Goal: Check status: Check status

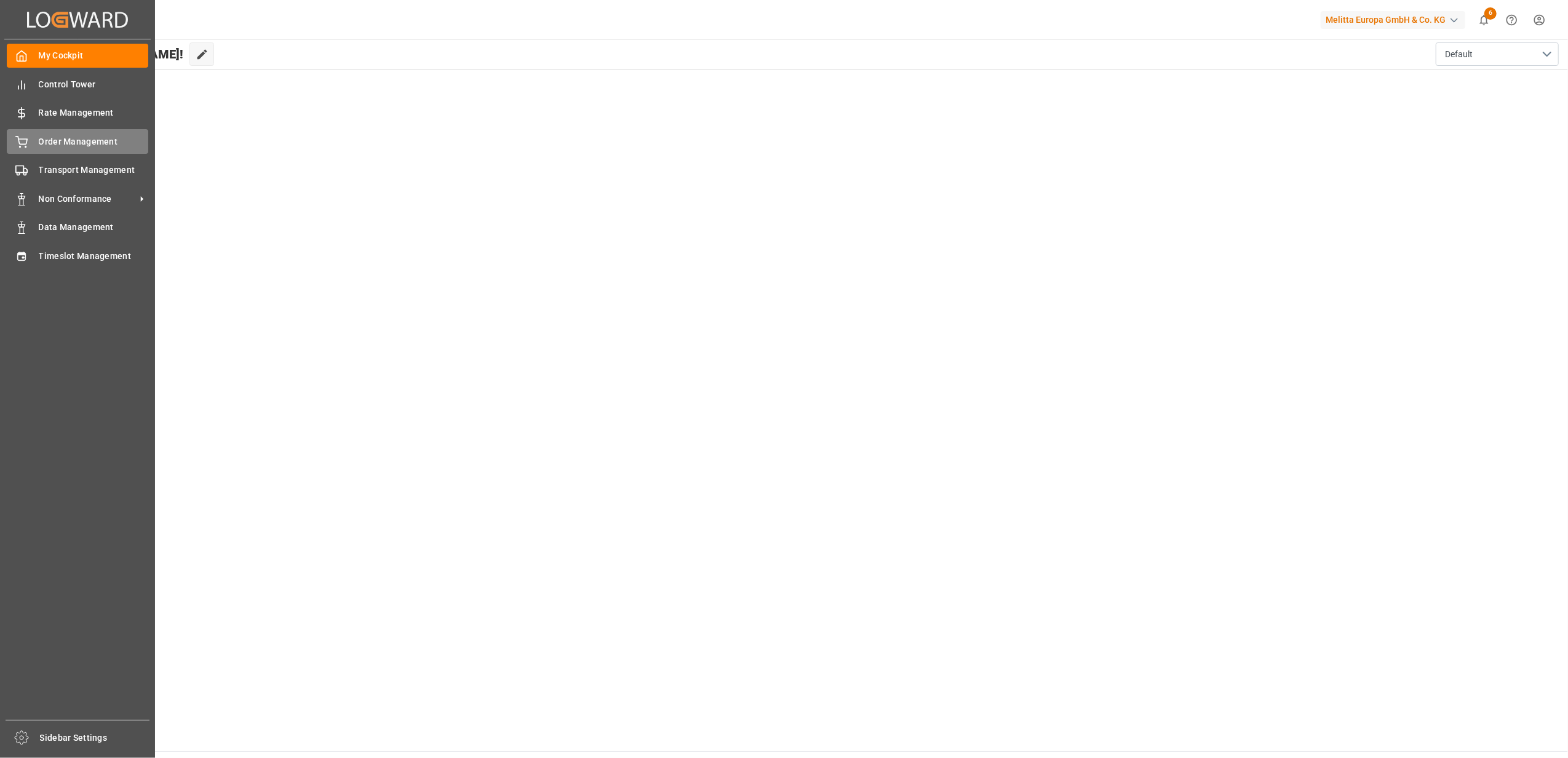
click at [20, 140] on icon at bounding box center [21, 142] width 12 height 12
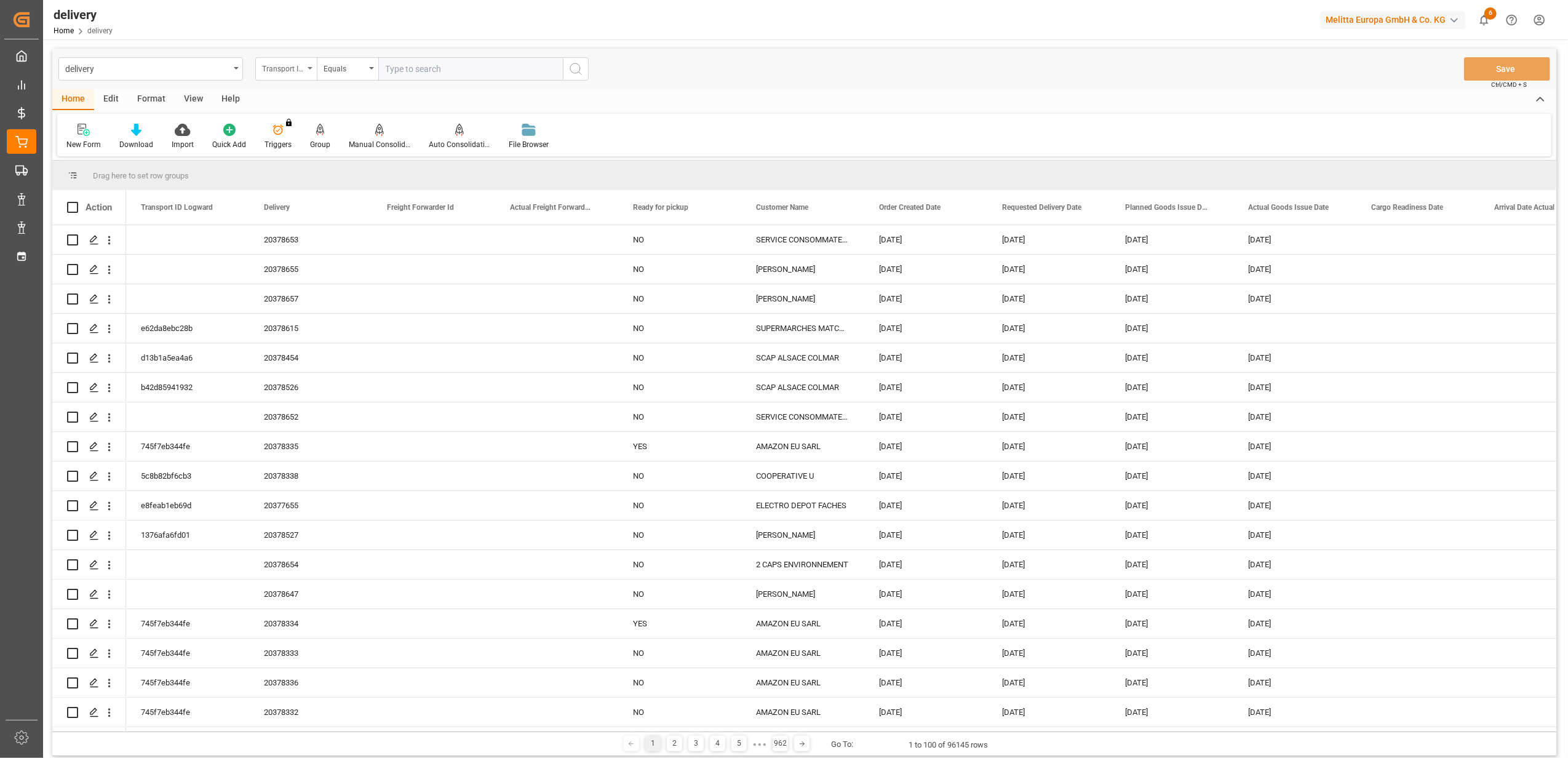
click at [312, 70] on div "Transport ID Logward" at bounding box center [286, 69] width 62 height 24
click at [314, 162] on div "Delivery" at bounding box center [347, 152] width 184 height 26
click at [466, 74] on input "text" at bounding box center [471, 69] width 184 height 24
paste input "20378006"
type input "20378006"
